Goal: Transaction & Acquisition: Purchase product/service

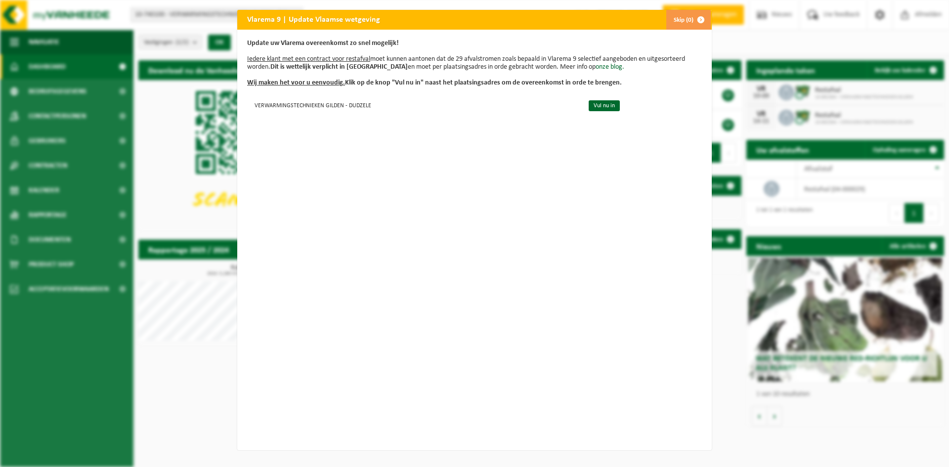
click at [682, 20] on button "Skip (0)" at bounding box center [688, 20] width 45 height 20
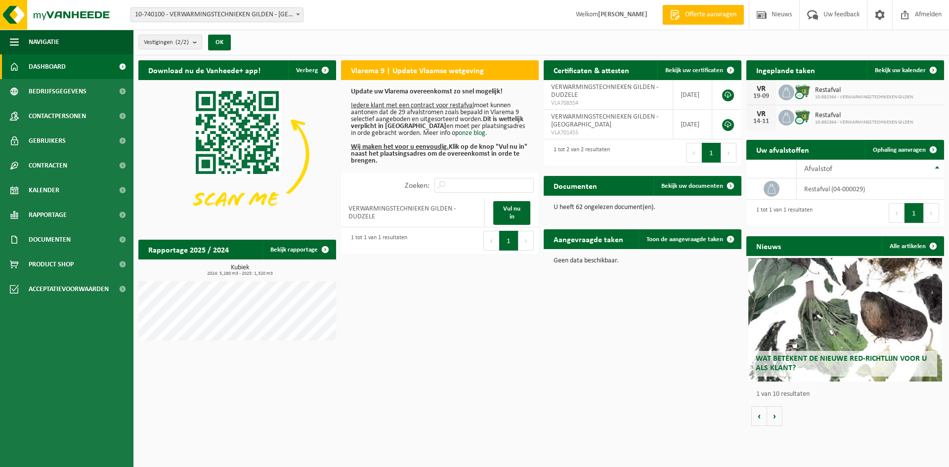
click at [658, 345] on div "Download nu de Vanheede+ app! Verberg Vlarema 9 | Update Vlaamse wetgeving Upda…" at bounding box center [541, 243] width 811 height 376
click at [829, 92] on span "Restafval" at bounding box center [864, 91] width 98 height 8
click at [903, 70] on span "Bekijk uw kalender" at bounding box center [900, 70] width 51 height 6
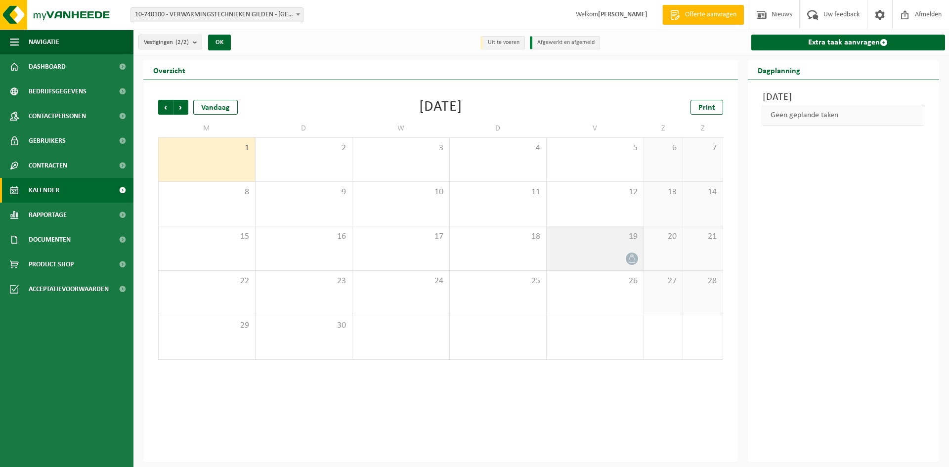
click at [628, 253] on div at bounding box center [631, 258] width 13 height 13
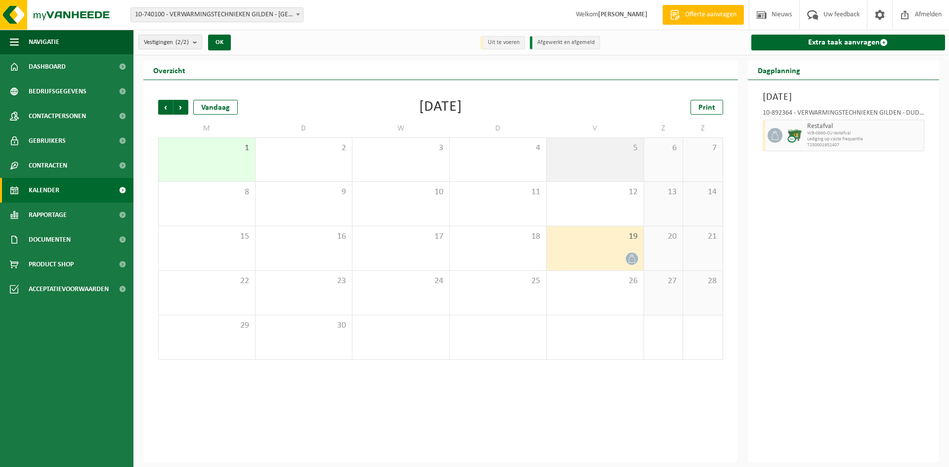
click at [631, 168] on div "5" at bounding box center [595, 160] width 97 height 44
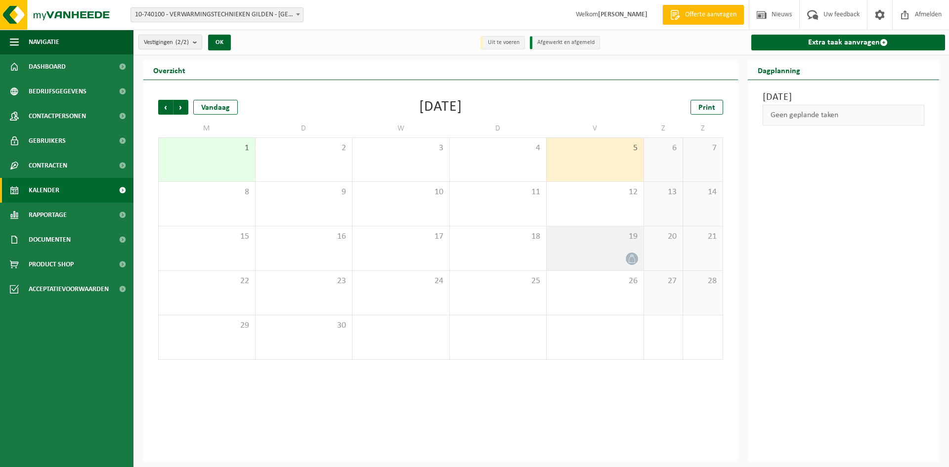
click at [633, 262] on icon at bounding box center [632, 259] width 8 height 8
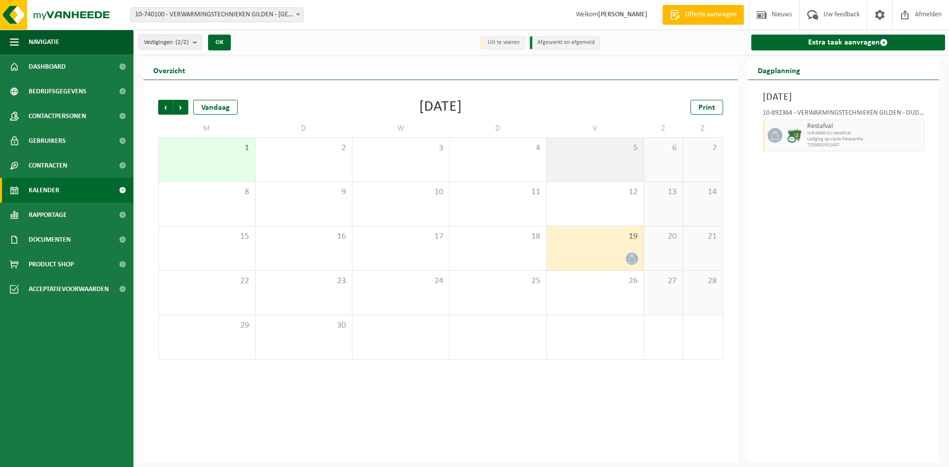
click at [598, 168] on div "5" at bounding box center [595, 160] width 97 height 44
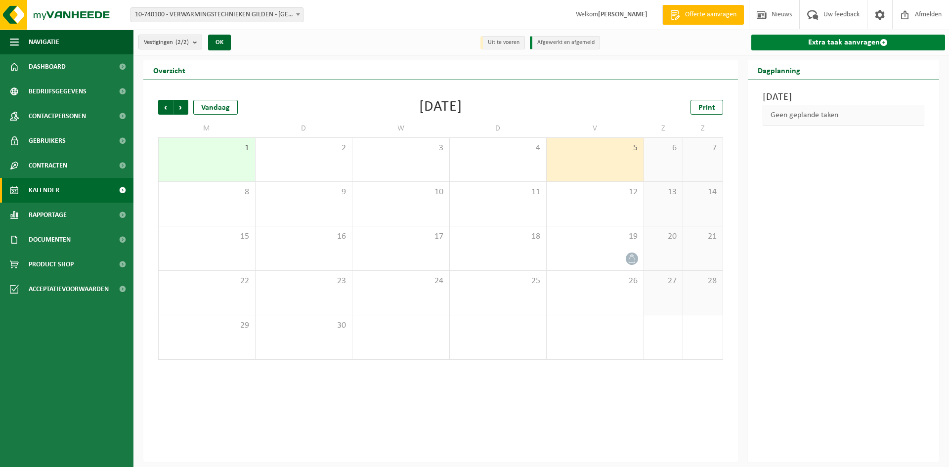
click at [780, 50] on link "Extra taak aanvragen" at bounding box center [849, 43] width 194 height 16
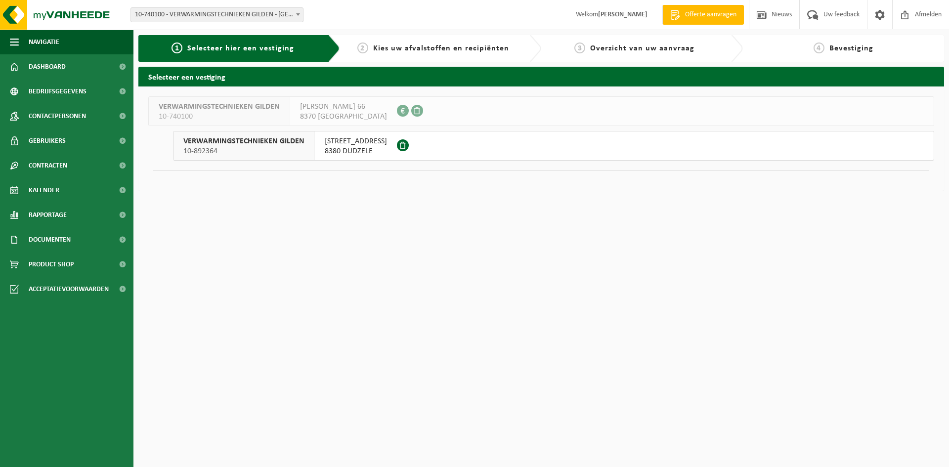
click at [221, 150] on span "10-892364" at bounding box center [243, 151] width 121 height 10
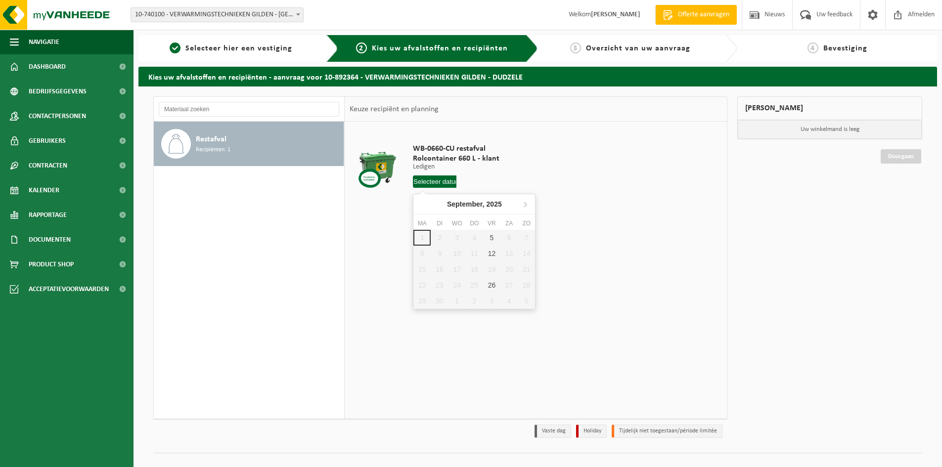
click at [430, 179] on input "text" at bounding box center [435, 182] width 44 height 12
click at [494, 239] on div "5" at bounding box center [491, 238] width 17 height 16
type input "Van [DATE]"
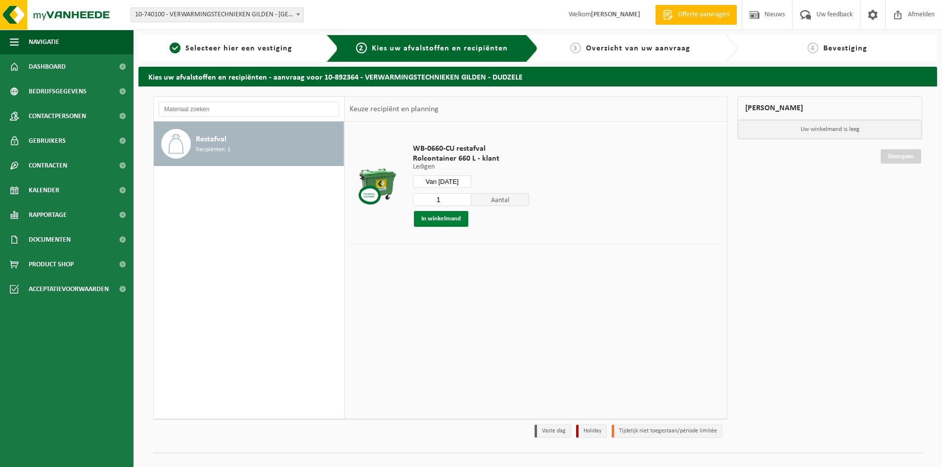
click at [459, 224] on button "In winkelmand" at bounding box center [441, 219] width 54 height 16
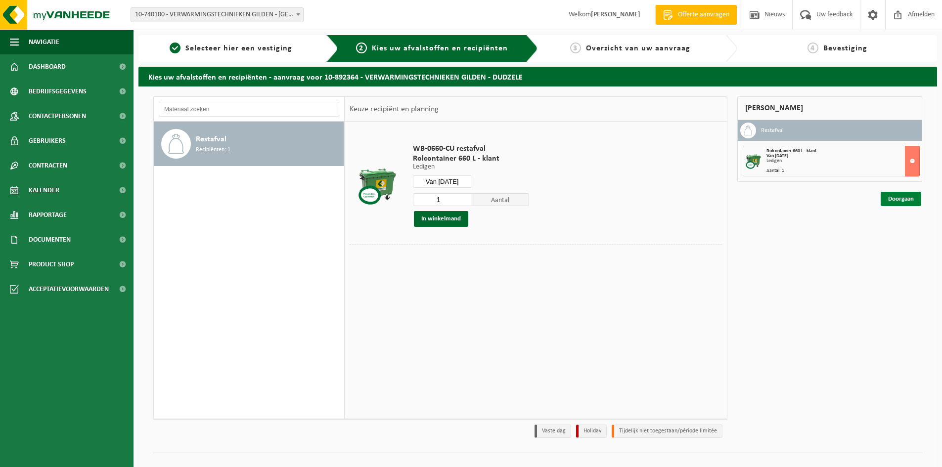
click at [907, 199] on link "Doorgaan" at bounding box center [901, 199] width 41 height 14
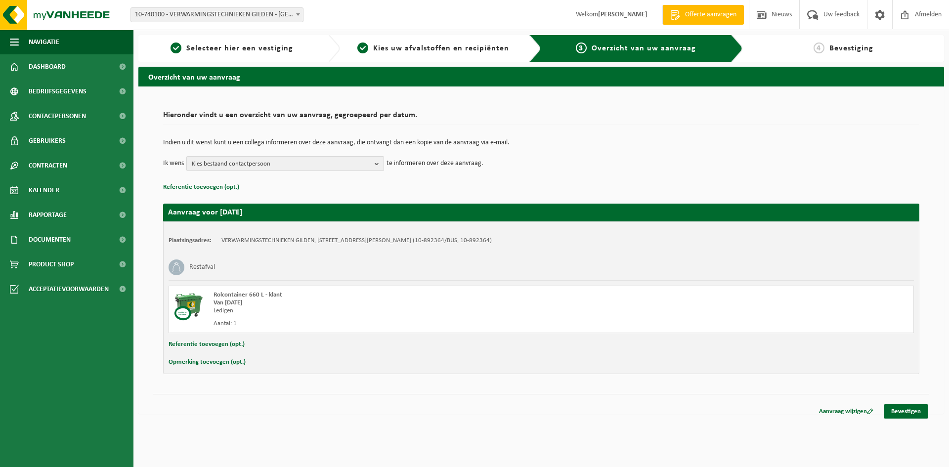
click at [377, 168] on b "button" at bounding box center [379, 164] width 9 height 14
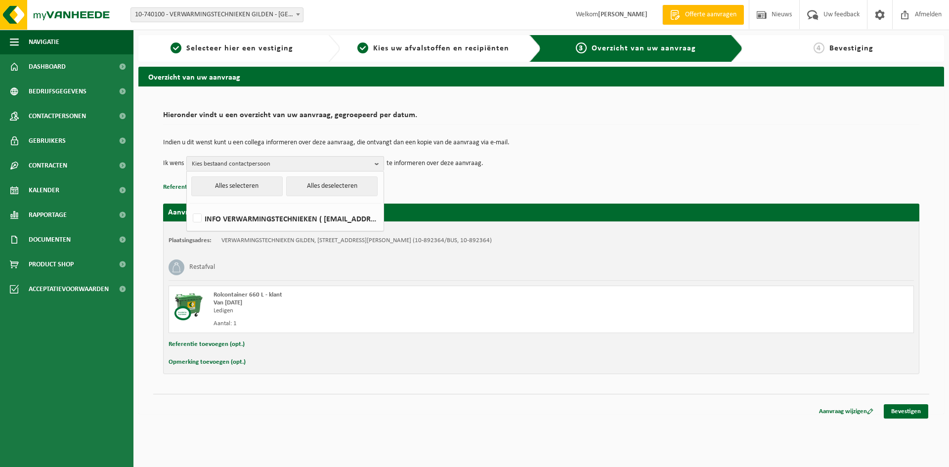
click at [431, 170] on p "te informeren over deze aanvraag." at bounding box center [435, 163] width 97 height 15
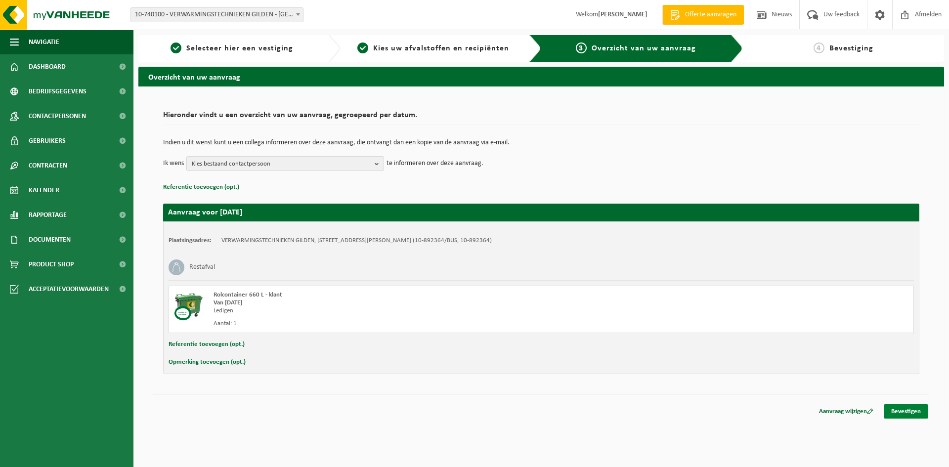
click at [901, 412] on link "Bevestigen" at bounding box center [906, 411] width 44 height 14
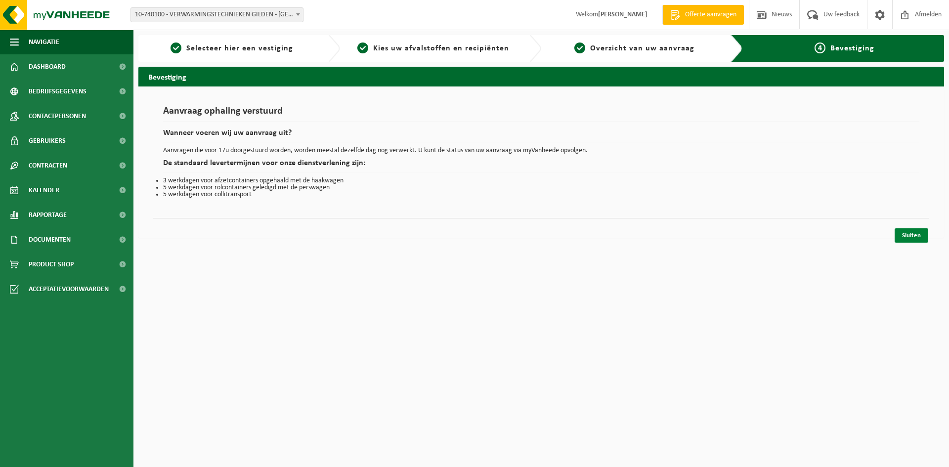
click at [906, 239] on link "Sluiten" at bounding box center [912, 235] width 34 height 14
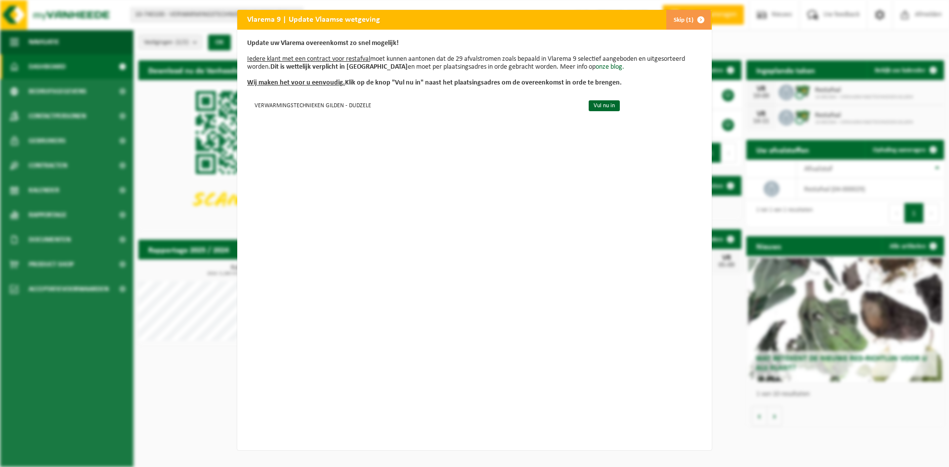
click at [691, 19] on span "button" at bounding box center [701, 20] width 20 height 20
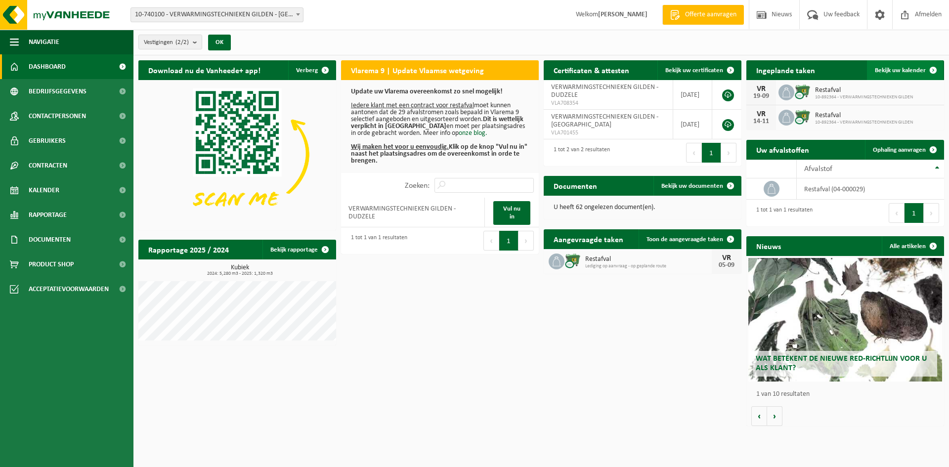
click at [894, 73] on span "Bekijk uw kalender" at bounding box center [900, 70] width 51 height 6
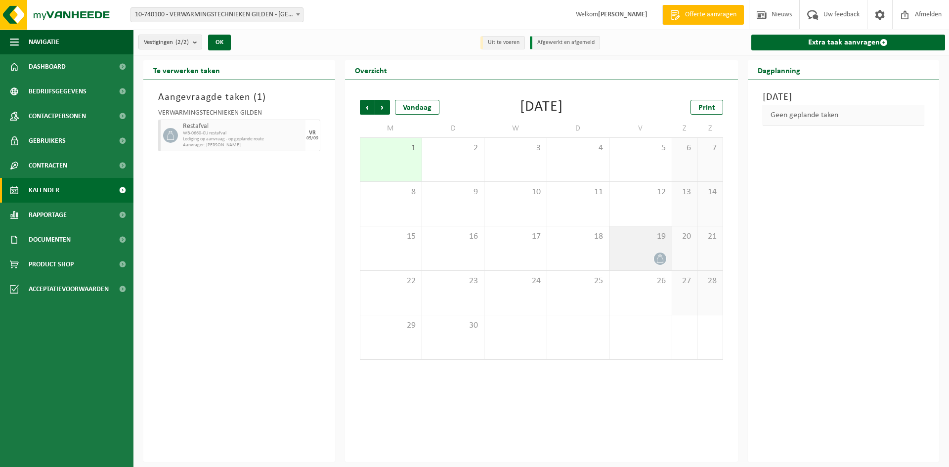
click at [649, 239] on span "19" at bounding box center [641, 236] width 52 height 11
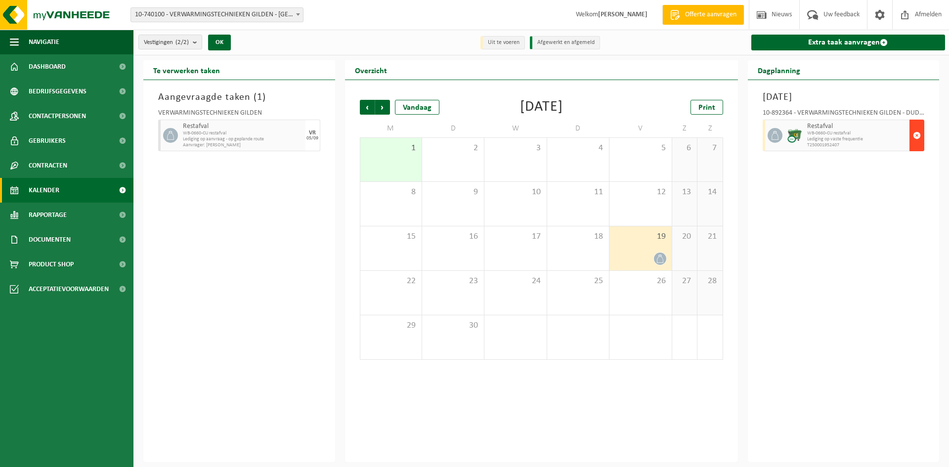
click at [914, 139] on span "button" at bounding box center [917, 136] width 8 height 20
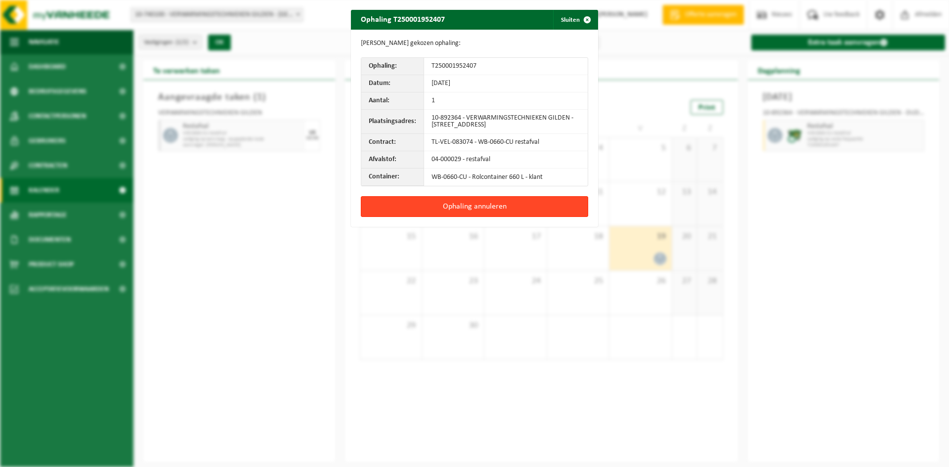
click at [497, 210] on button "Ophaling annuleren" at bounding box center [474, 206] width 227 height 21
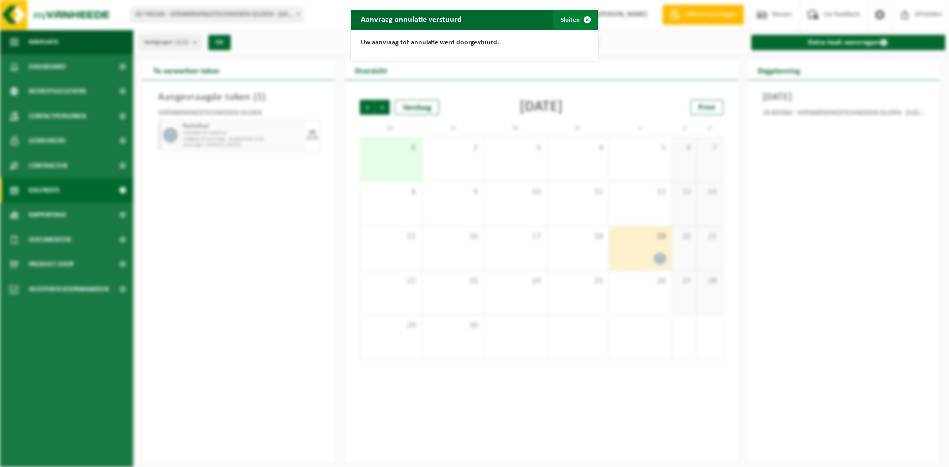
click at [585, 22] on span "button" at bounding box center [587, 20] width 20 height 20
